Goal: Navigation & Orientation: Find specific page/section

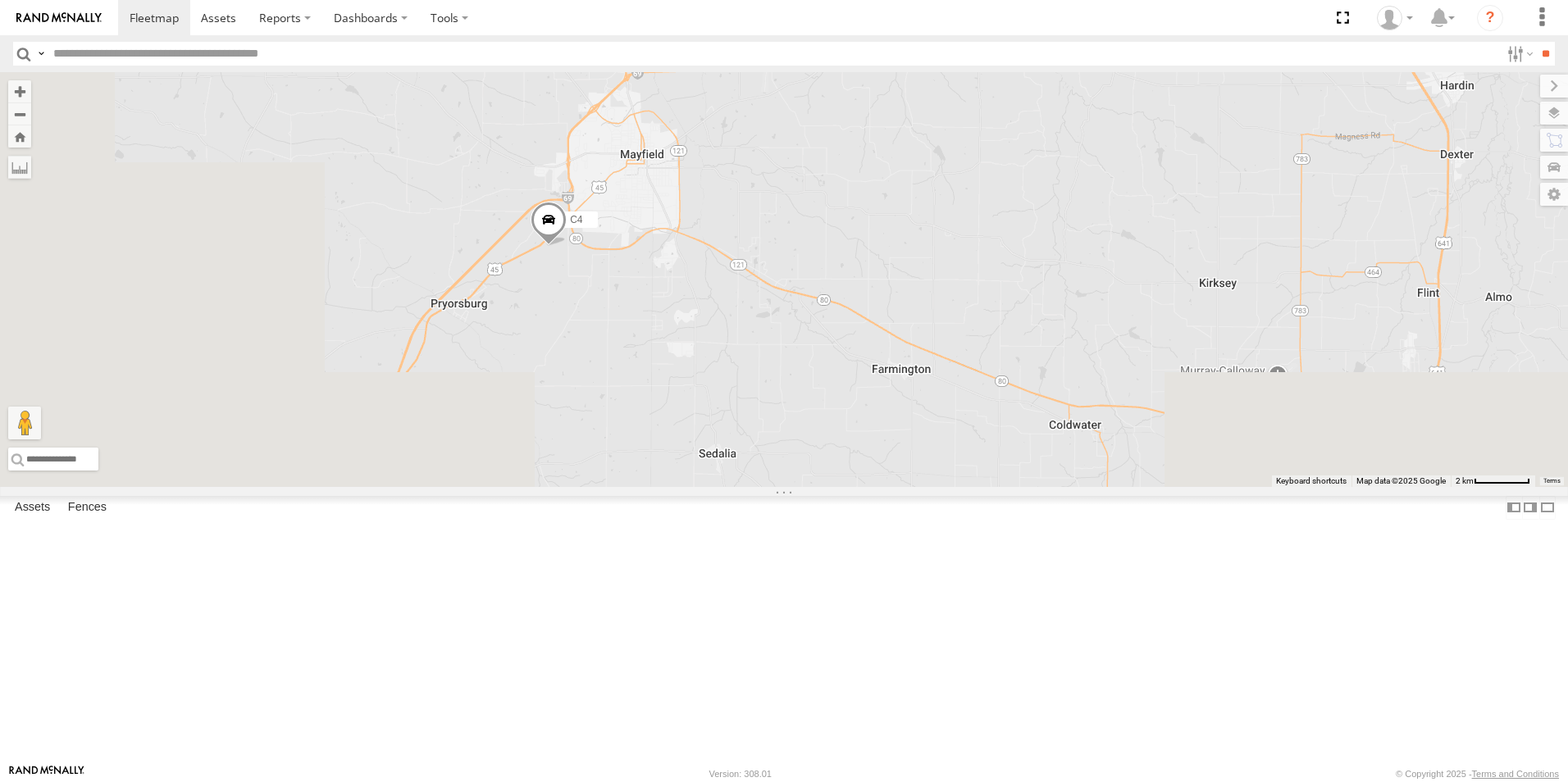
drag, startPoint x: 935, startPoint y: 693, endPoint x: 636, endPoint y: -60, distance: 810.2
click at [636, 0] on html at bounding box center [784, 391] width 1568 height 782
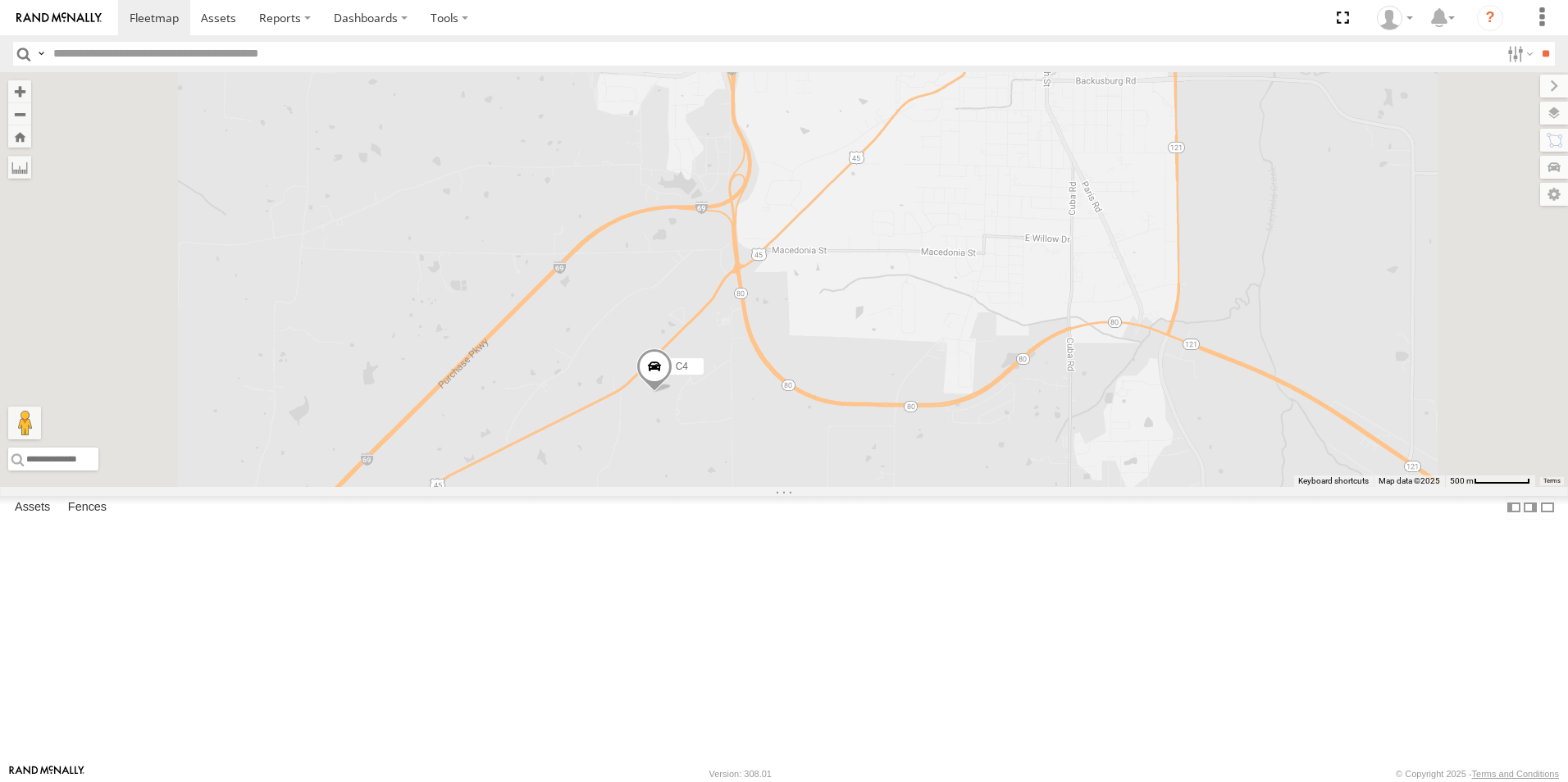
drag, startPoint x: 783, startPoint y: 506, endPoint x: 820, endPoint y: 389, distance: 122.7
click at [820, 389] on div "C4 C8 C3" at bounding box center [784, 279] width 1568 height 415
